Goal: Task Accomplishment & Management: Complete application form

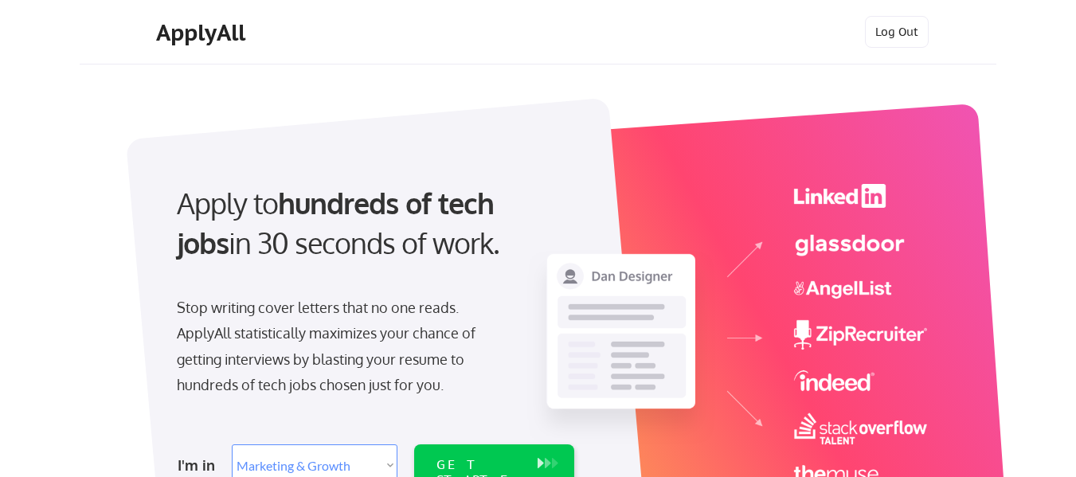
select select ""marketing___comms""
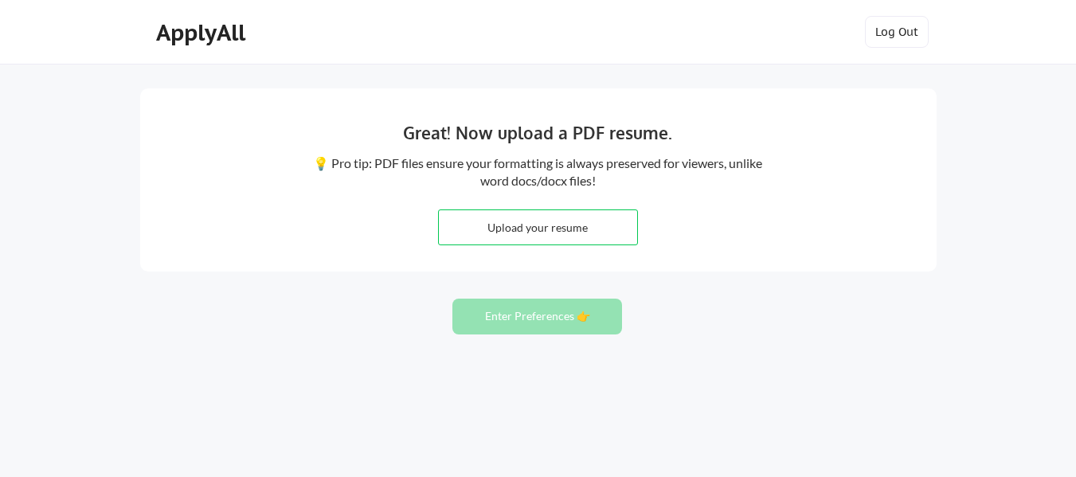
click at [558, 245] on div "Great! Now upload a PDF resume. 💡 Pro tip: PDF files ensure your formatting is …" at bounding box center [538, 179] width 796 height 183
click at [573, 225] on input "file" at bounding box center [538, 227] width 198 height 34
type input "C:\fakepath\David Avalon-CV (1).pdf"
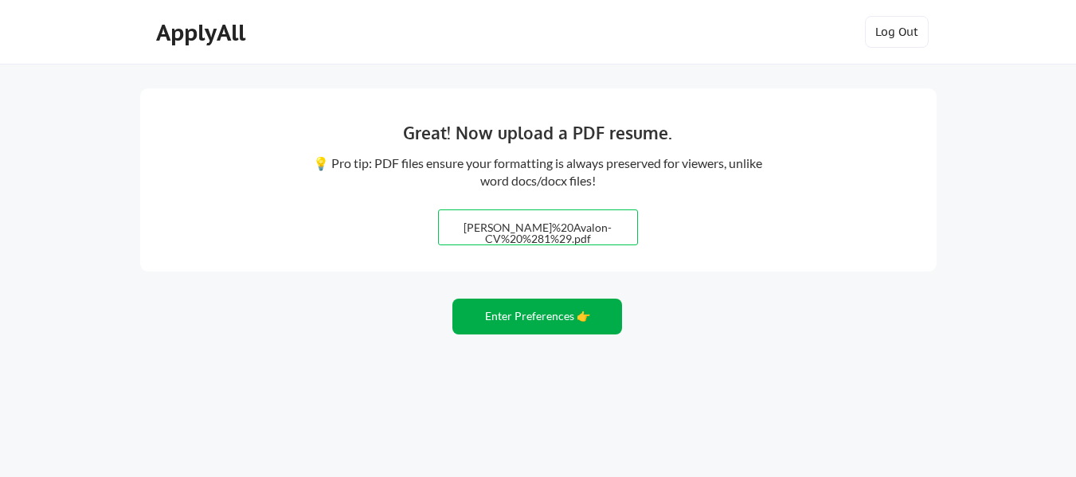
click at [542, 326] on button "Enter Preferences 👉" at bounding box center [537, 317] width 170 height 36
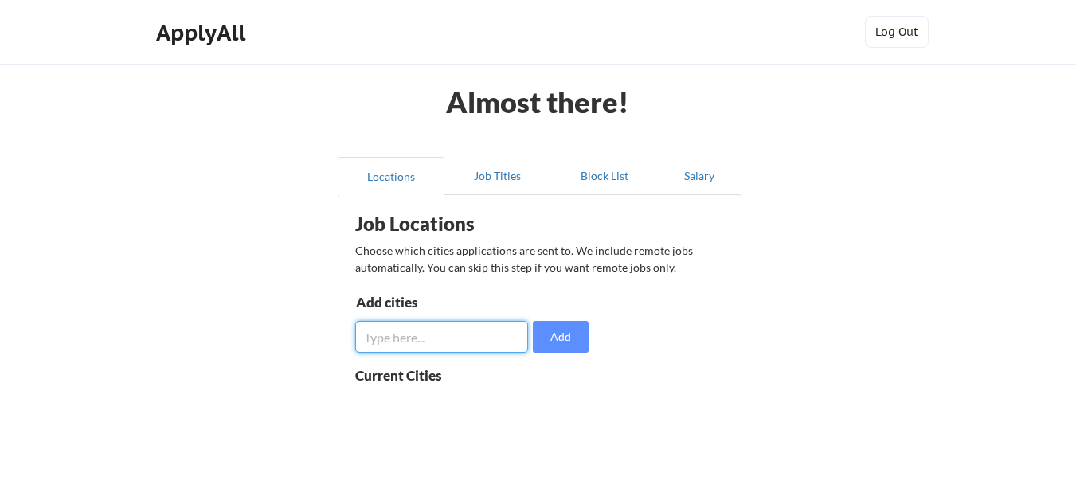
click at [475, 339] on input "input" at bounding box center [441, 337] width 173 height 32
click at [434, 330] on input "input" at bounding box center [441, 337] width 173 height 32
type input "[US_STATE]"
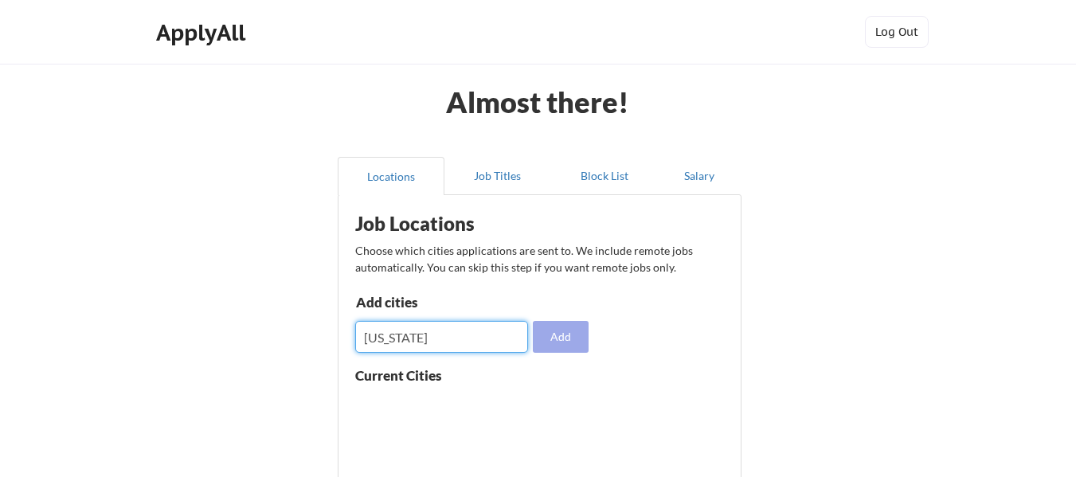
click at [569, 335] on button "Add" at bounding box center [561, 337] width 56 height 32
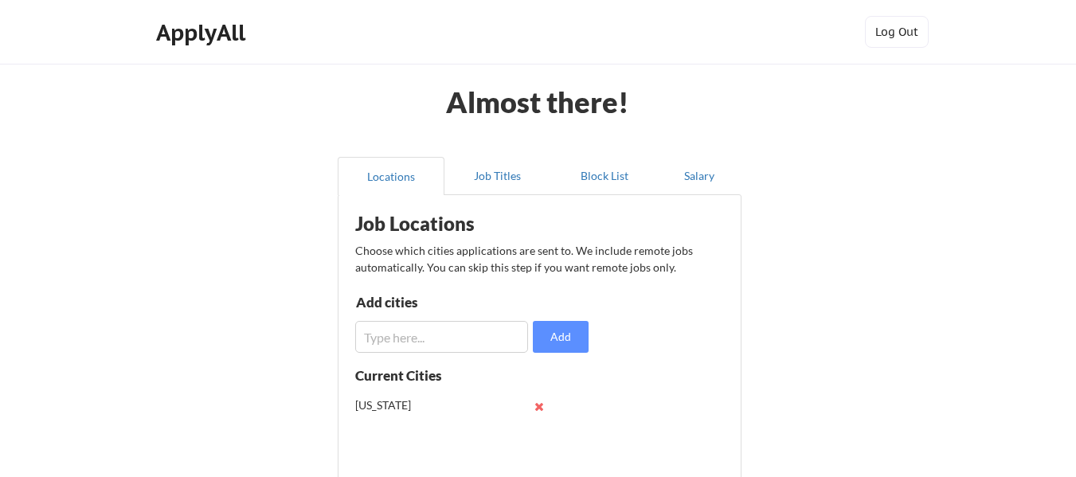
click at [497, 340] on input "input" at bounding box center [441, 337] width 173 height 32
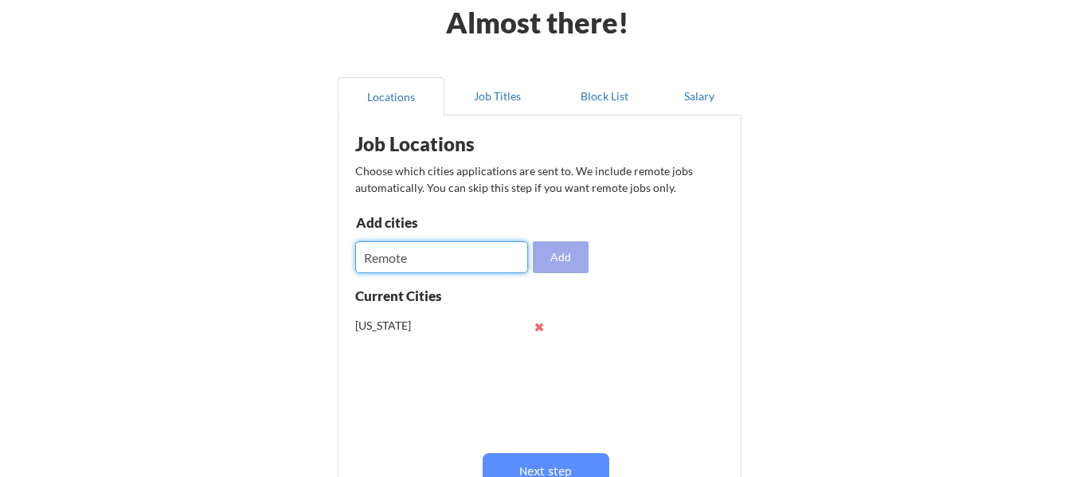
type input "Remote"
click at [547, 258] on button "Add" at bounding box center [561, 257] width 56 height 32
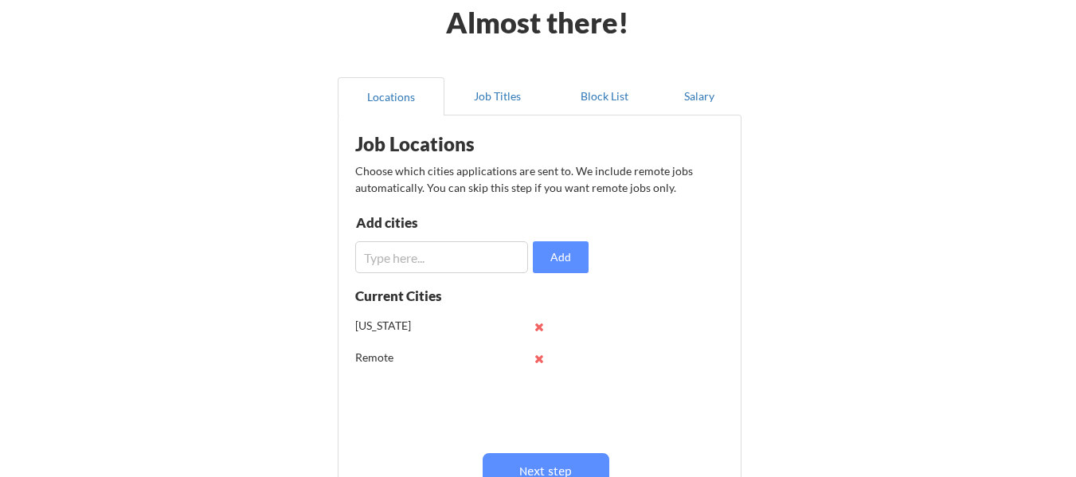
scroll to position [159, 0]
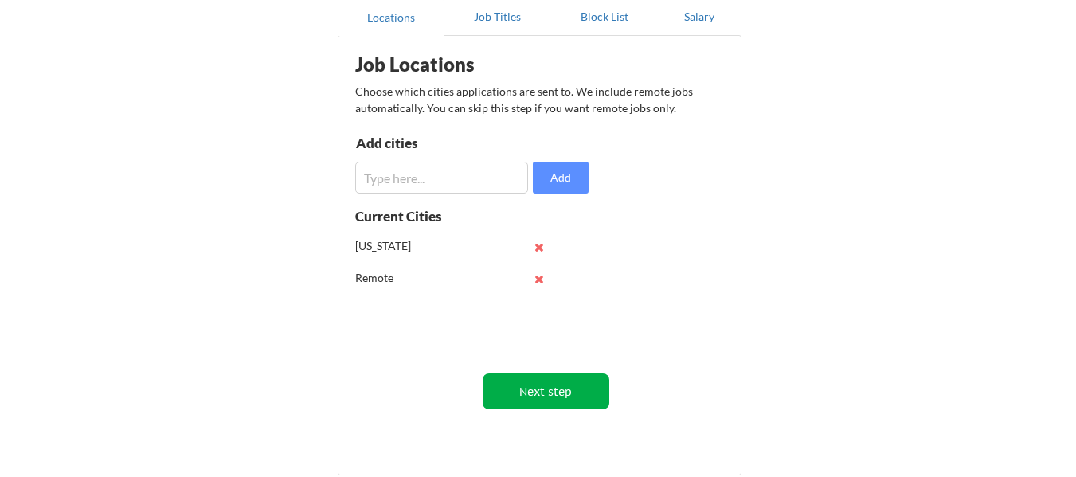
click at [558, 389] on button "Next step" at bounding box center [546, 392] width 127 height 36
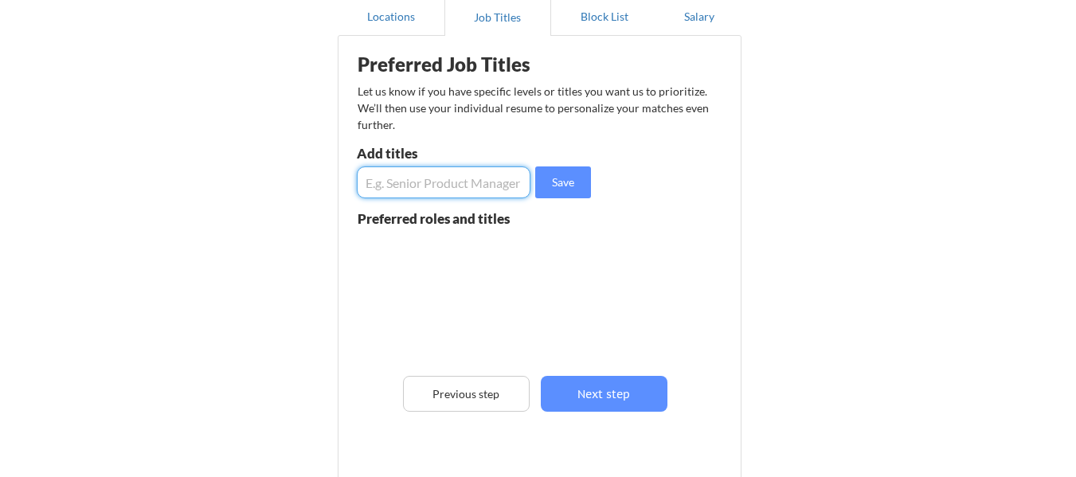
click at [442, 182] on input "input" at bounding box center [444, 182] width 174 height 32
type input "Head of Media"
click at [558, 190] on button "Save" at bounding box center [563, 182] width 56 height 32
click at [471, 182] on input "input" at bounding box center [444, 182] width 174 height 32
type input "VP Media"
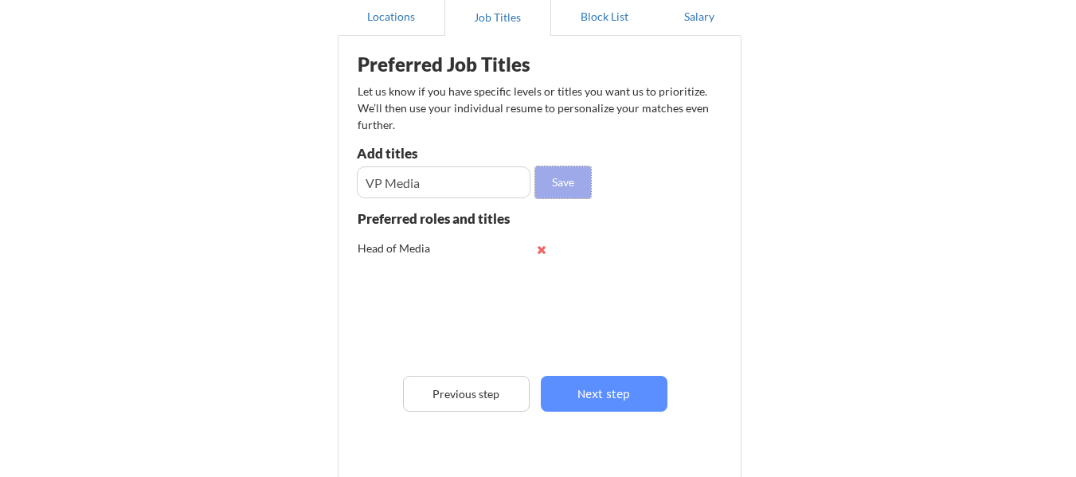
click at [545, 186] on button "Save" at bounding box center [563, 182] width 56 height 32
click at [456, 187] on input "input" at bounding box center [444, 182] width 174 height 32
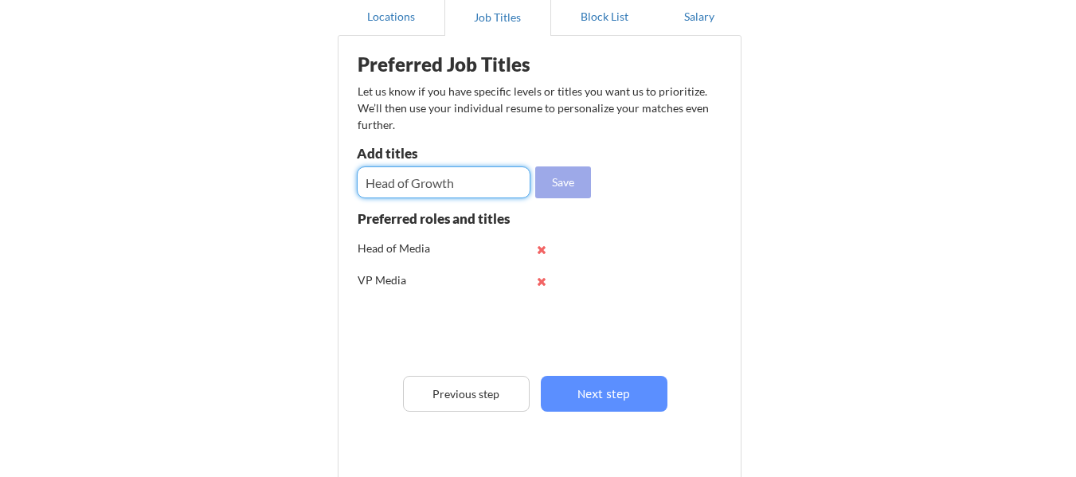
type input "Head of Growth"
click at [547, 187] on button "Save" at bounding box center [563, 182] width 56 height 32
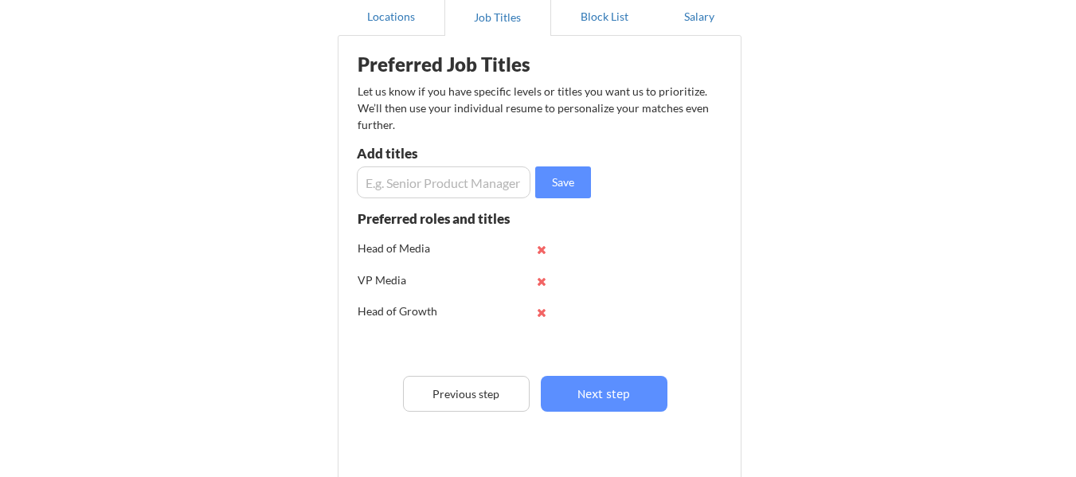
click at [460, 191] on input "input" at bounding box center [444, 182] width 174 height 32
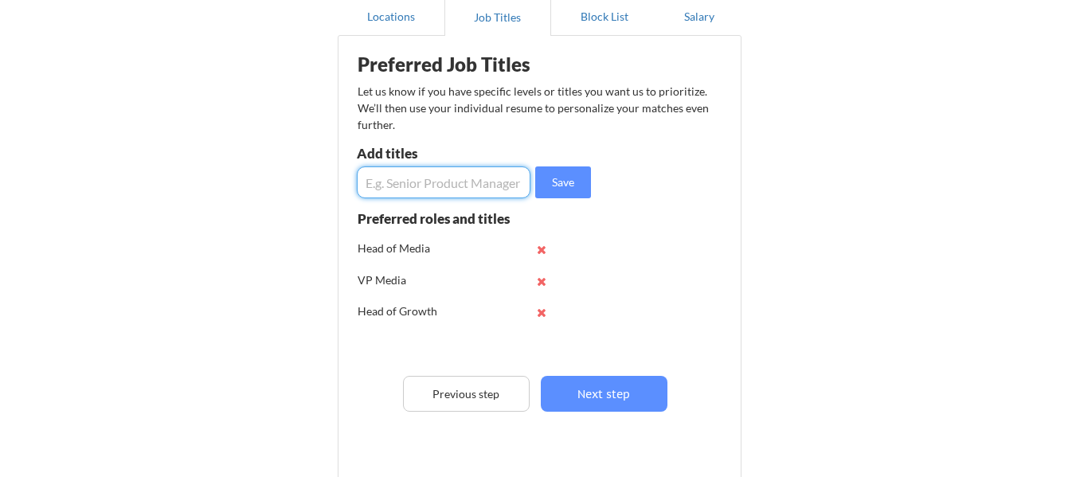
type input "H"
type input "VP Growth"
click at [554, 175] on button "Save" at bounding box center [563, 182] width 56 height 32
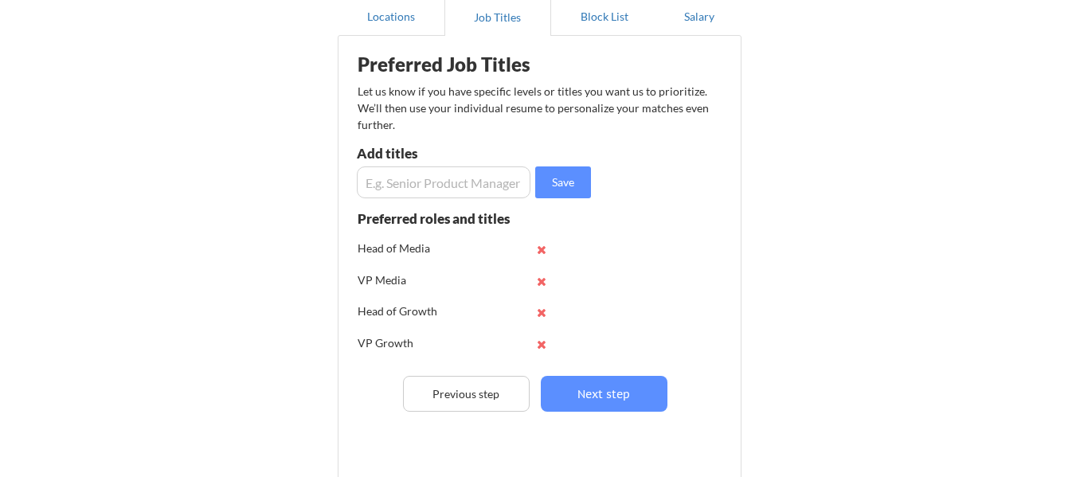
click at [441, 169] on input "input" at bounding box center [444, 182] width 174 height 32
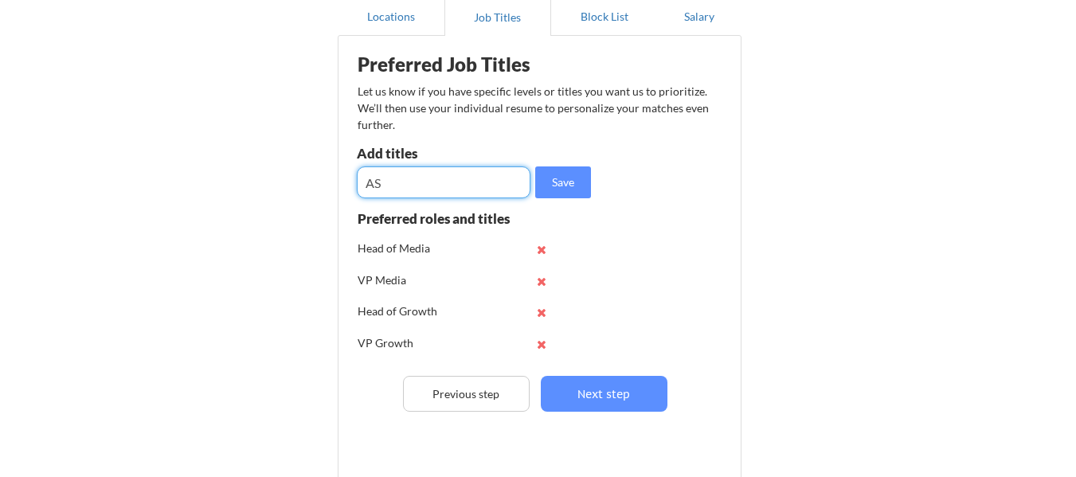
type input "A"
type input "SVP Media"
click at [564, 186] on button "Save" at bounding box center [563, 182] width 56 height 32
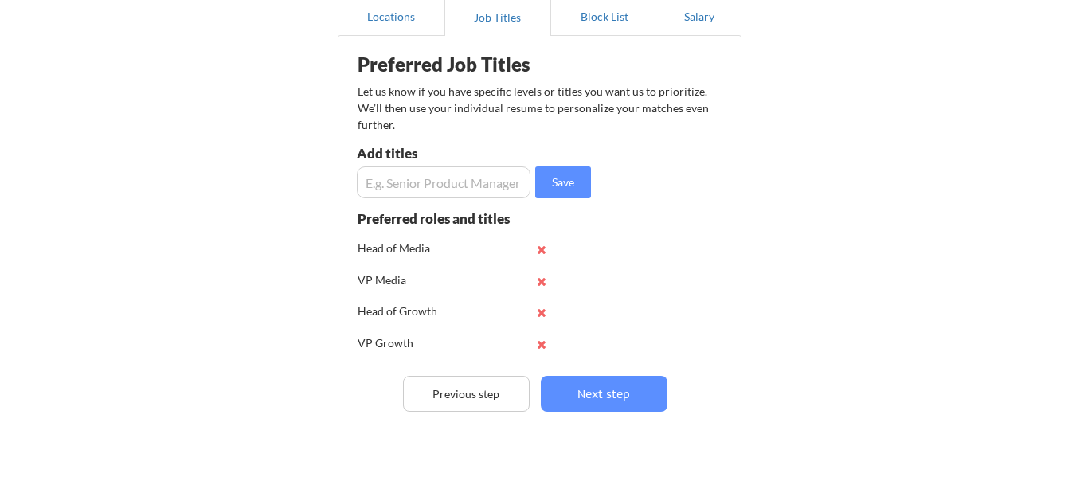
scroll to position [80, 0]
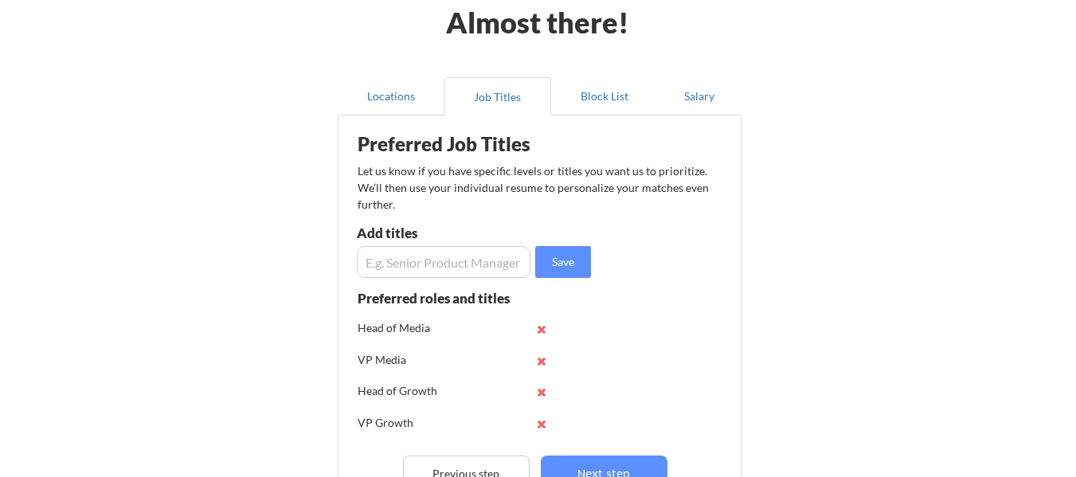
click at [431, 268] on input "input" at bounding box center [444, 262] width 174 height 32
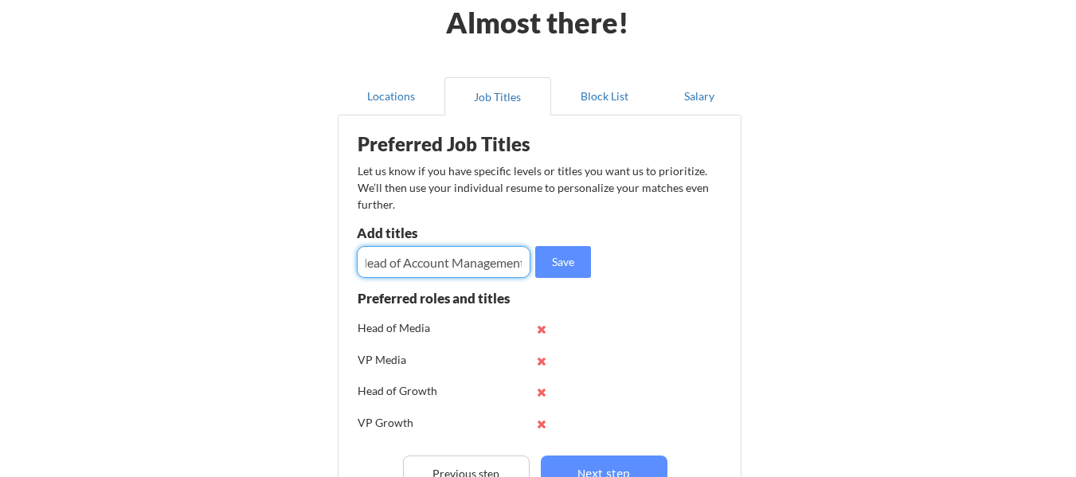
scroll to position [0, 13]
type input "Head of Account Management"
click at [577, 262] on button "Save" at bounding box center [563, 262] width 56 height 32
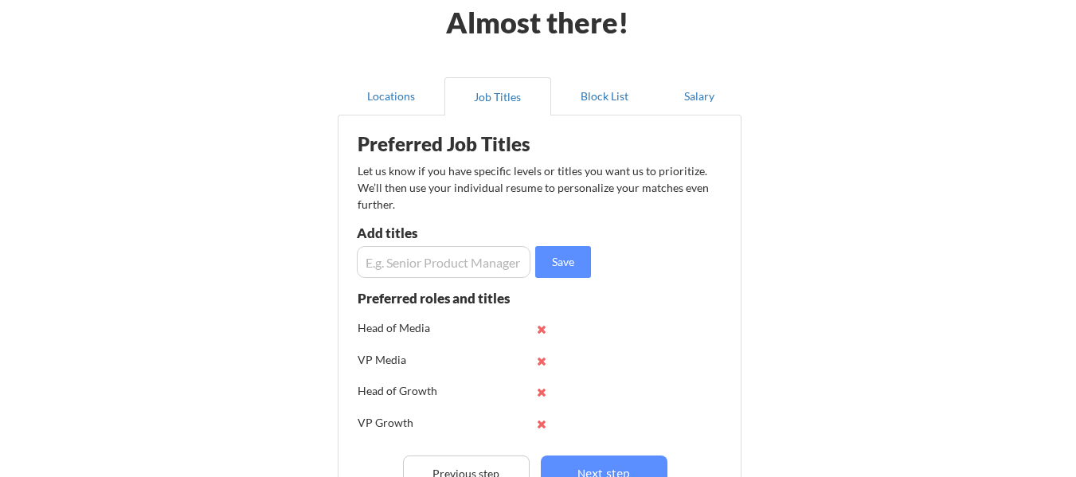
click at [458, 265] on input "input" at bounding box center [444, 262] width 174 height 32
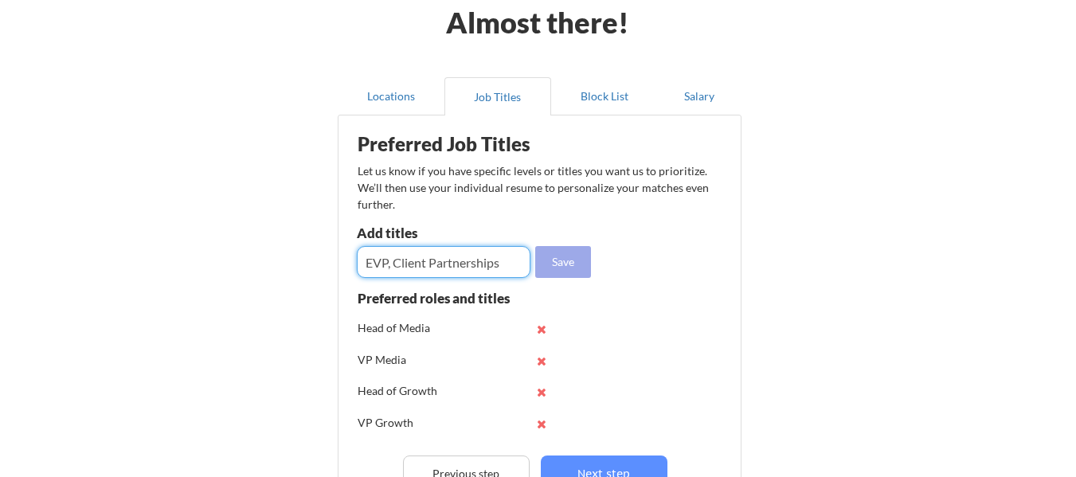
type input "EVP, Client Partnerships"
click at [573, 268] on button "Save" at bounding box center [563, 262] width 56 height 32
